Goal: Browse casually

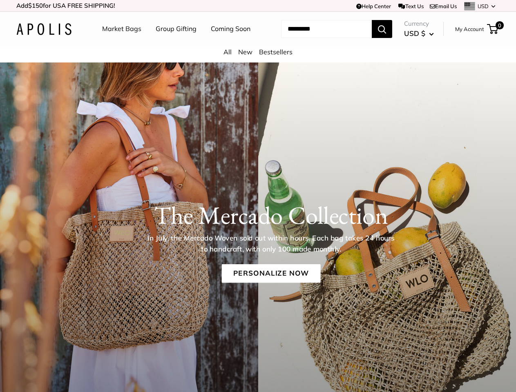
click at [258, 196] on div "The [PERSON_NAME] Collection In July, the [PERSON_NAME] Woven sold out within h…" at bounding box center [258, 236] width 516 height 113
click at [258, 6] on td "Help Center Text Us Email Us *** *** *** *** *** *** *** *** *** *** *** USD US…" at bounding box center [357, 5] width 286 height 11
click at [258, 42] on nav "Market Bags Group Gifting Coming Soon" at bounding box center [183, 29] width 195 height 26
click at [174, 42] on ul "Market Bags Group Gifting Coming Soon" at bounding box center [183, 29] width 163 height 26
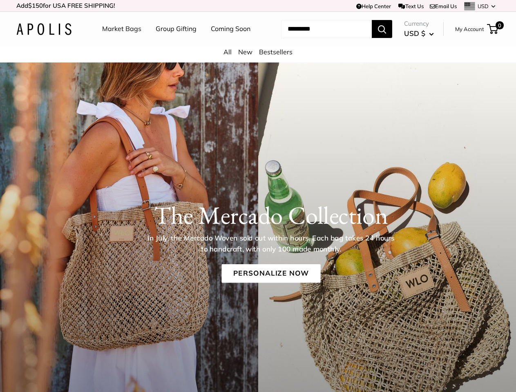
click at [317, 38] on input "Search..." at bounding box center [326, 29] width 91 height 18
click at [258, 230] on h1 "The Mercado Collection" at bounding box center [270, 215] width 459 height 29
